Goal: Task Accomplishment & Management: Use online tool/utility

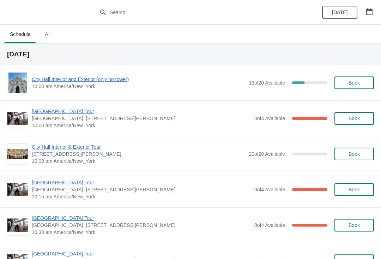
click at [70, 110] on span "[GEOGRAPHIC_DATA] Tour" at bounding box center [141, 111] width 219 height 7
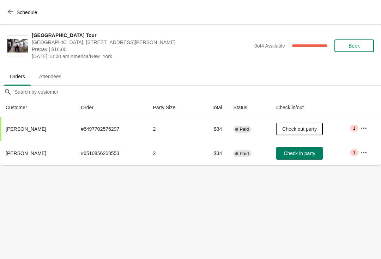
click at [302, 158] on button "Check in party" at bounding box center [299, 153] width 47 height 13
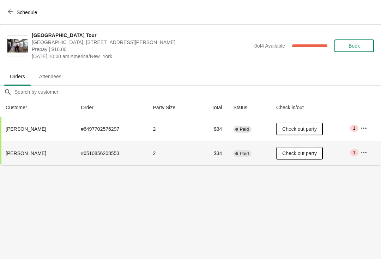
click at [5, 13] on button "Schedule" at bounding box center [23, 12] width 39 height 13
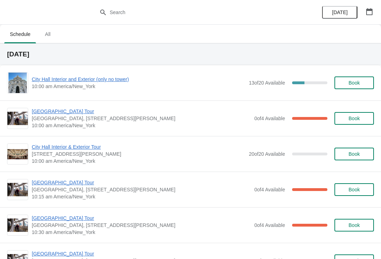
click at [42, 182] on span "[GEOGRAPHIC_DATA] Tour" at bounding box center [141, 182] width 219 height 7
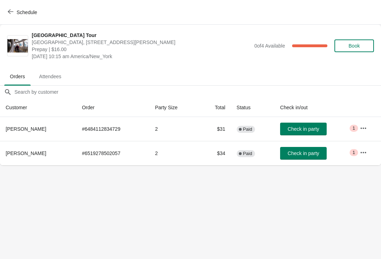
click at [11, 16] on button "Schedule" at bounding box center [23, 12] width 39 height 13
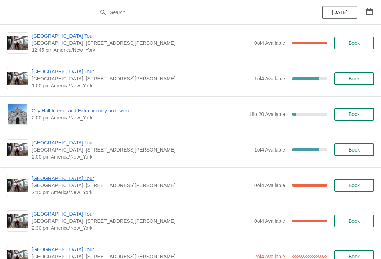
scroll to position [460, 0]
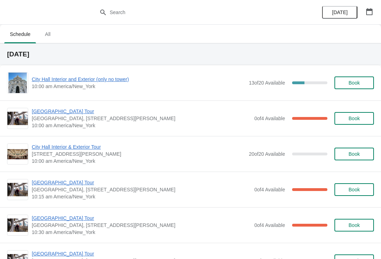
click at [122, 74] on div "City Hall Interior and Exterior (only no tower) 10:00 am America/New_York 13 of…" at bounding box center [190, 82] width 366 height 21
click at [128, 80] on span "City Hall Interior and Exterior (only no tower)" at bounding box center [138, 79] width 213 height 7
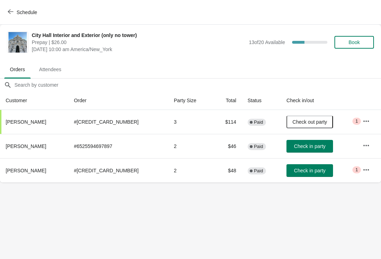
click at [309, 172] on span "Check in party" at bounding box center [309, 171] width 31 height 6
click at [9, 18] on button "Schedule" at bounding box center [23, 12] width 39 height 13
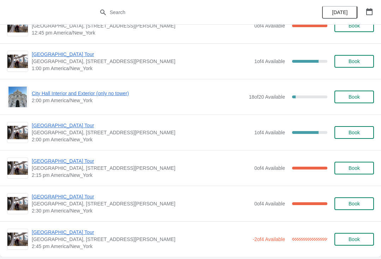
scroll to position [483, 0]
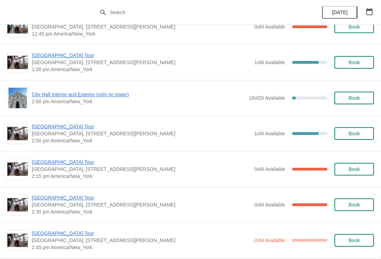
click at [52, 196] on span "[GEOGRAPHIC_DATA] Tour" at bounding box center [141, 197] width 219 height 7
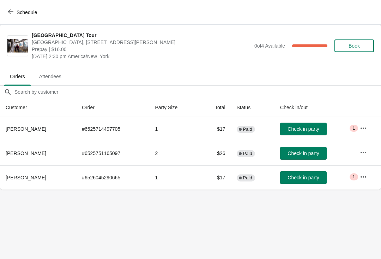
click at [360, 175] on icon "button" at bounding box center [362, 176] width 7 height 7
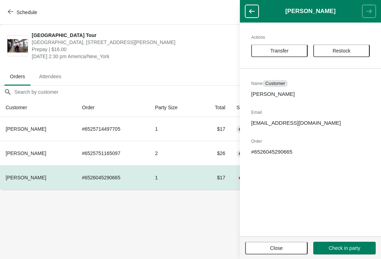
click at [300, 49] on span "Transfer" at bounding box center [279, 51] width 44 height 6
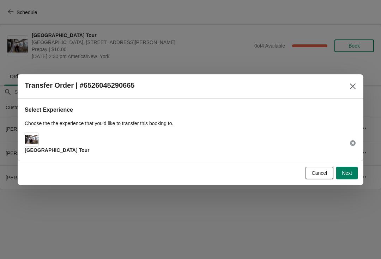
click at [346, 174] on span "Next" at bounding box center [346, 173] width 10 height 6
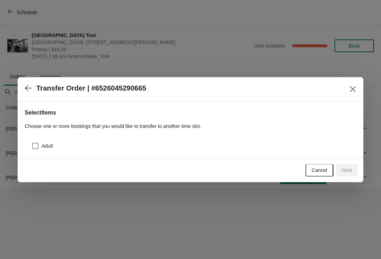
click at [37, 145] on span at bounding box center [35, 146] width 6 height 6
click at [32, 143] on input "Adult" at bounding box center [32, 143] width 0 height 0
checkbox input "true"
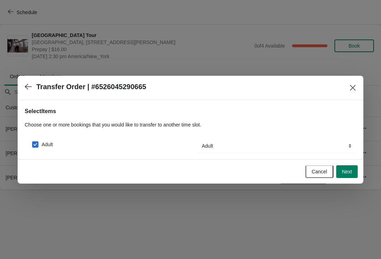
click at [347, 173] on span "Next" at bounding box center [346, 172] width 10 height 6
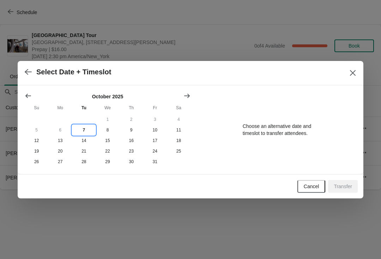
click at [84, 127] on button "7" at bounding box center [84, 130] width 24 height 11
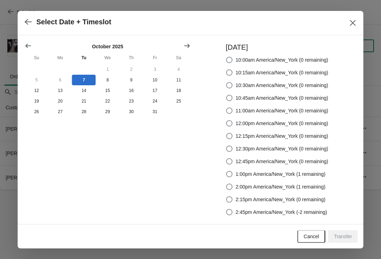
click at [299, 175] on span "1:00pm America/New_York (1 remaining)" at bounding box center [280, 174] width 90 height 7
click at [226, 171] on input "1:00pm America/New_York (1 remaining)" at bounding box center [226, 171] width 0 height 0
radio input "true"
click at [342, 236] on span "Transfer" at bounding box center [342, 237] width 18 height 6
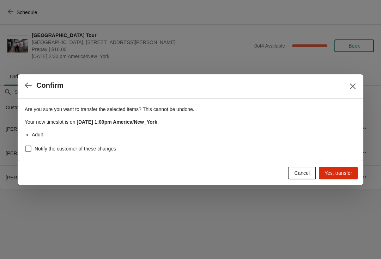
click at [26, 150] on span at bounding box center [28, 149] width 6 height 6
click at [25, 146] on input "Notify the customer of these changes" at bounding box center [25, 146] width 0 height 0
checkbox input "true"
click at [343, 175] on span "Yes, transfer" at bounding box center [337, 173] width 27 height 6
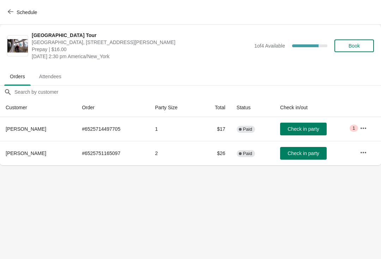
click at [4, 14] on button "Schedule" at bounding box center [23, 12] width 39 height 13
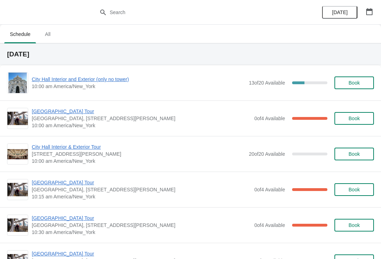
click at [43, 82] on span "City Hall Interior and Exterior (only no tower)" at bounding box center [138, 79] width 213 height 7
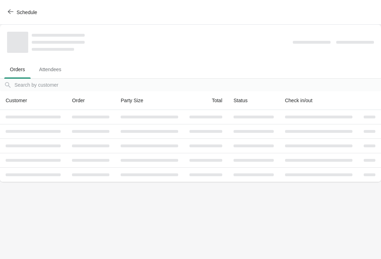
click at [42, 76] on span "Attendees" at bounding box center [49, 69] width 33 height 13
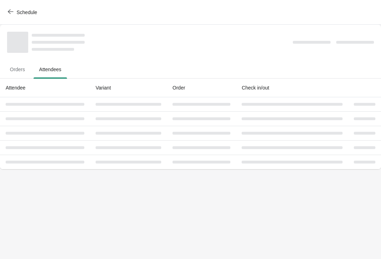
click at [19, 72] on span "Orders" at bounding box center [17, 69] width 26 height 13
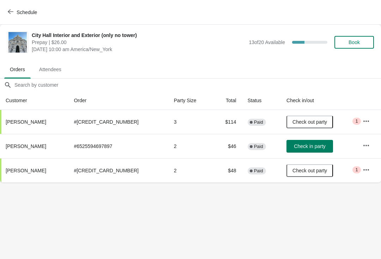
click at [308, 144] on span "Check in party" at bounding box center [309, 146] width 31 height 6
